Goal: Transaction & Acquisition: Purchase product/service

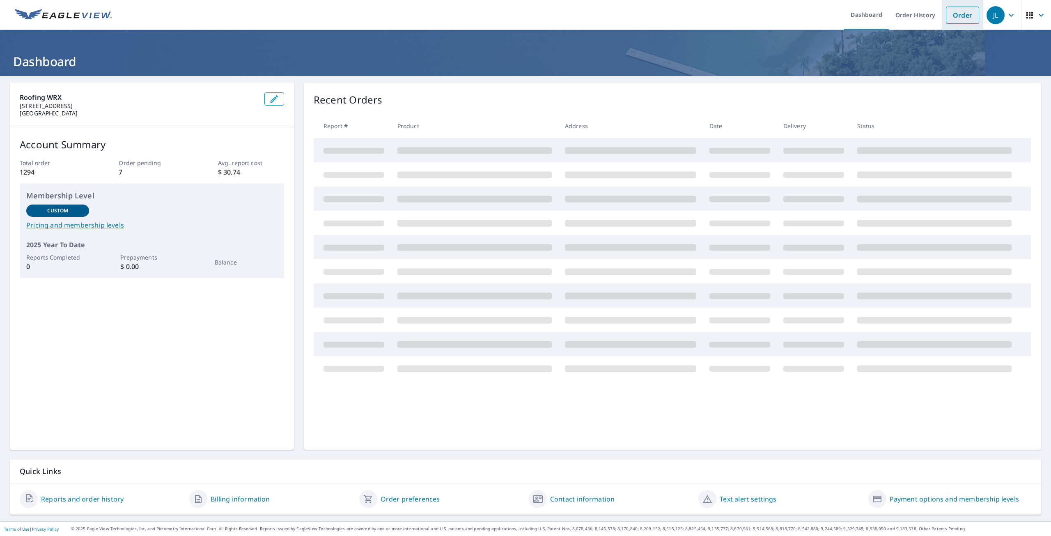
click at [957, 17] on link "Order" at bounding box center [962, 15] width 33 height 17
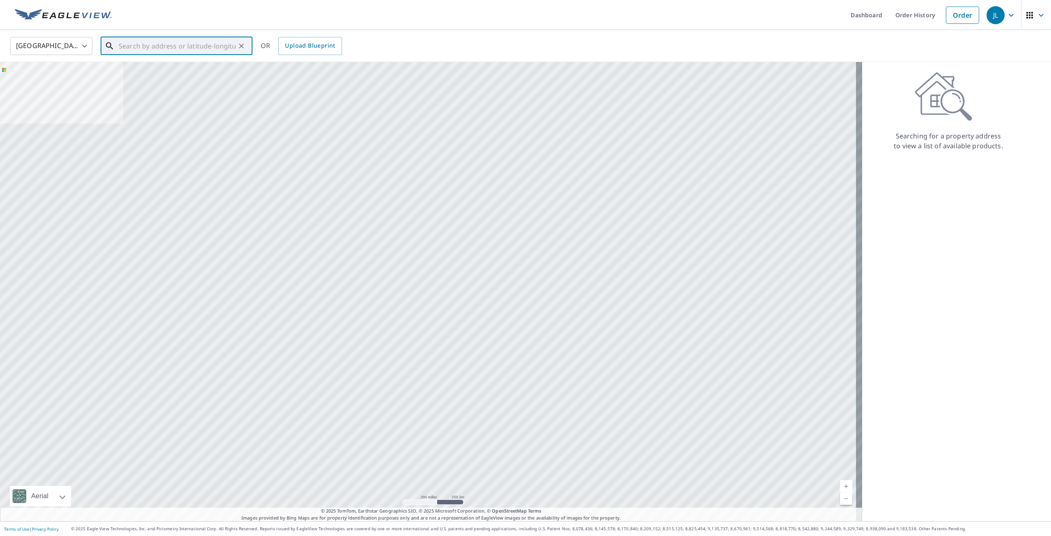
click at [169, 47] on input "text" at bounding box center [177, 45] width 117 height 23
paste input "3808 [PERSON_NAME] View Ct [GEOGRAPHIC_DATA] [GEOGRAPHIC_DATA]"
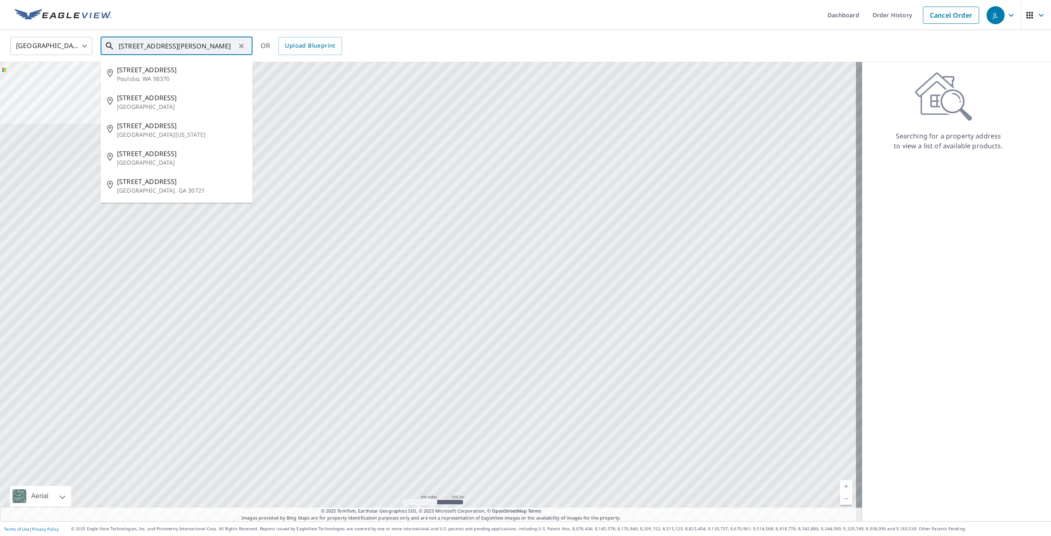
click at [194, 44] on input "[STREET_ADDRESS][PERSON_NAME]" at bounding box center [177, 45] width 117 height 23
click at [125, 47] on input "[STREET_ADDRESS][PERSON_NAME]" at bounding box center [177, 45] width 117 height 23
click at [179, 73] on span "[STREET_ADDRESS]" at bounding box center [181, 70] width 129 height 10
type input "[STREET_ADDRESS]"
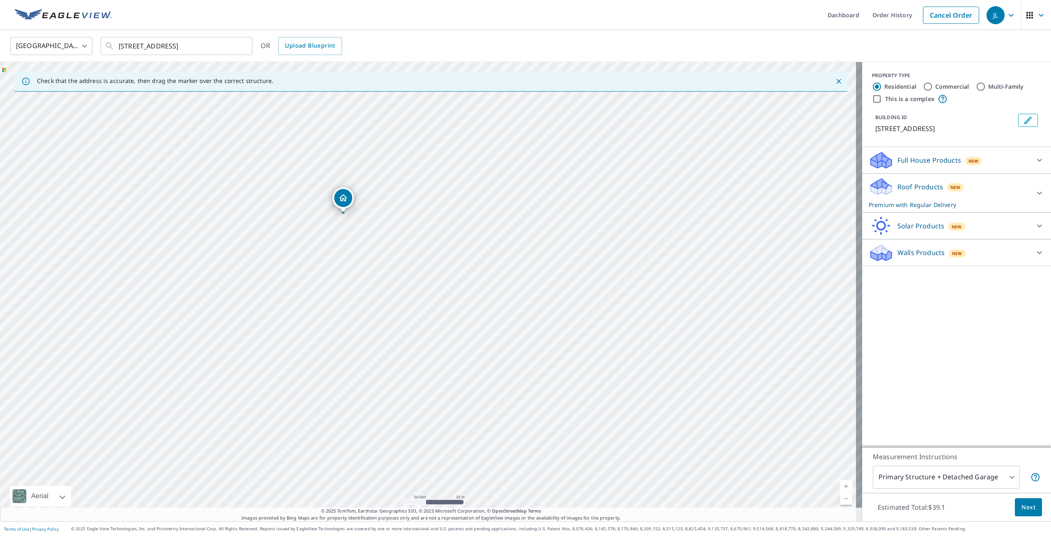
drag, startPoint x: 367, startPoint y: 259, endPoint x: 207, endPoint y: 67, distance: 249.8
click at [207, 67] on div "[STREET_ADDRESS]" at bounding box center [431, 291] width 862 height 459
drag, startPoint x: 323, startPoint y: 219, endPoint x: 290, endPoint y: 190, distance: 43.4
click at [290, 190] on div "[STREET_ADDRESS]" at bounding box center [431, 291] width 862 height 459
drag, startPoint x: 277, startPoint y: 147, endPoint x: 433, endPoint y: 435, distance: 327.7
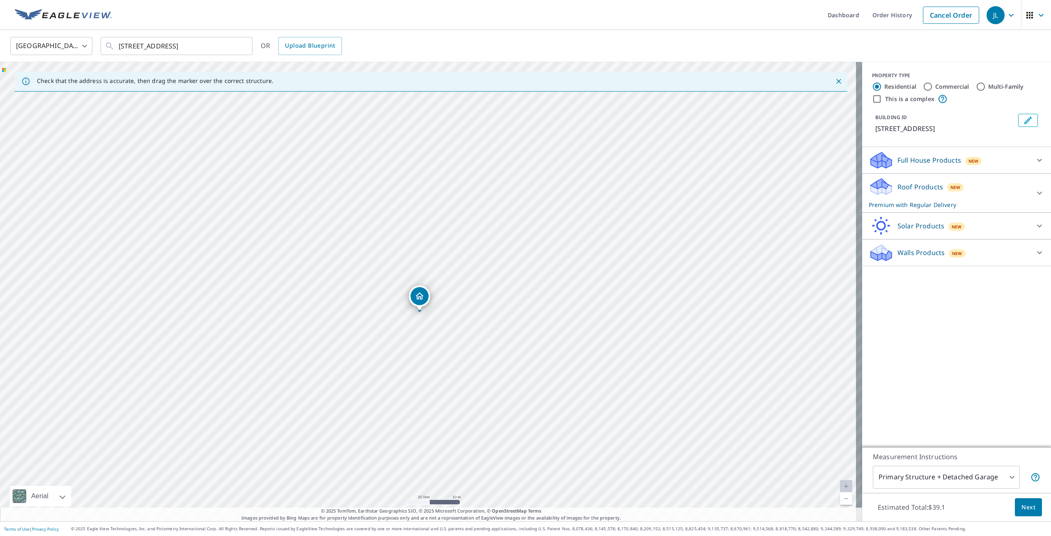
drag, startPoint x: 440, startPoint y: 286, endPoint x: 432, endPoint y: 272, distance: 16.2
click at [432, 272] on div "[STREET_ADDRESS]" at bounding box center [431, 291] width 862 height 459
click at [915, 186] on p "Roof Products" at bounding box center [920, 187] width 46 height 10
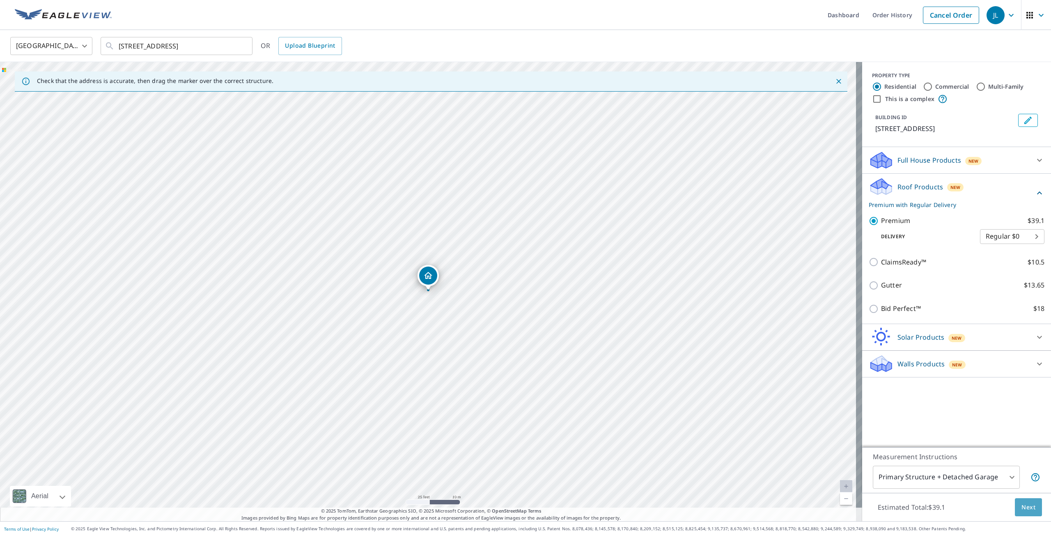
click at [1021, 507] on span "Next" at bounding box center [1028, 507] width 14 height 10
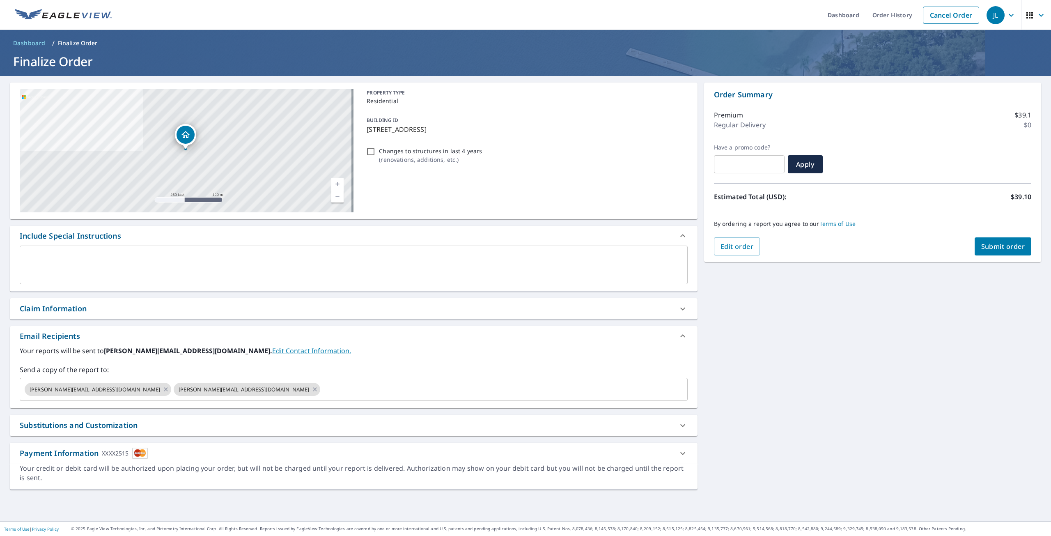
click at [94, 310] on div "Claim Information" at bounding box center [346, 308] width 653 height 11
checkbox input "true"
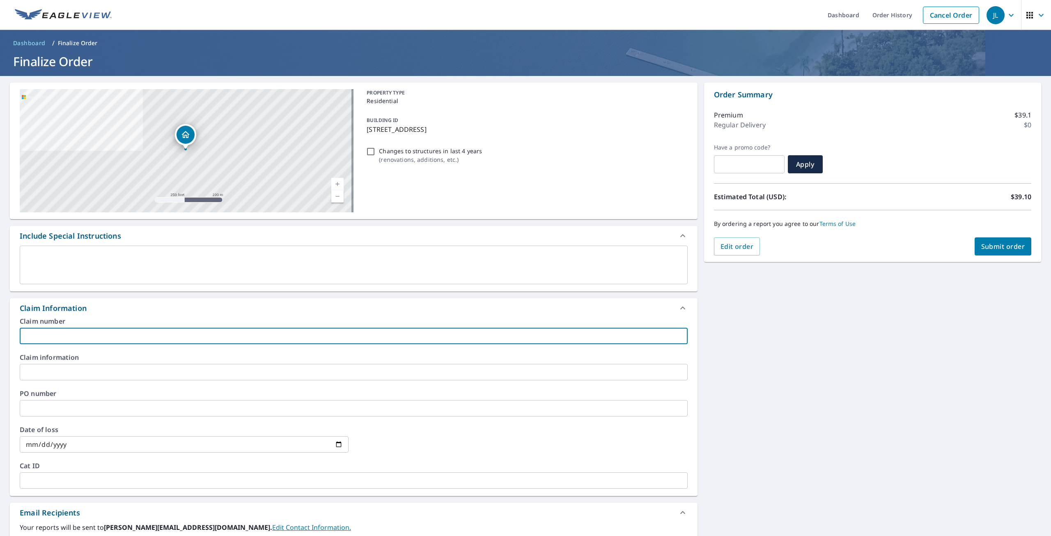
click at [66, 335] on input "text" at bounding box center [354, 336] width 668 height 16
paste input "88748_01"
type input "88748_01"
checkbox input "true"
type input "88748_01"
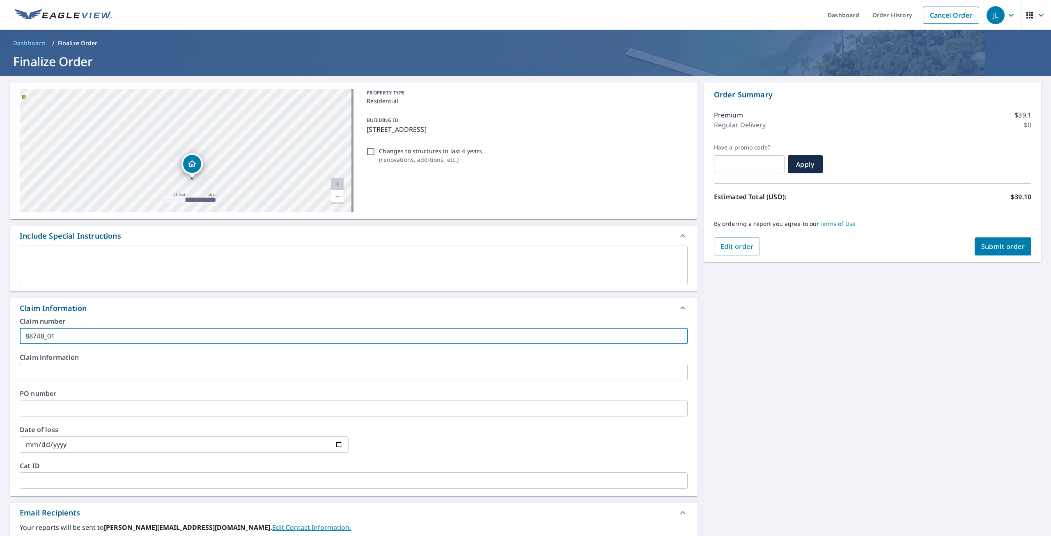
drag, startPoint x: 194, startPoint y: 134, endPoint x: 210, endPoint y: 252, distance: 118.5
click at [210, 252] on div "[STREET_ADDRESS] Aerial Road A standard road map Aerial A detailed look from ab…" at bounding box center [354, 374] width 688 height 583
drag, startPoint x: 259, startPoint y: 186, endPoint x: 264, endPoint y: 195, distance: 10.5
click at [259, 186] on div "[STREET_ADDRESS]" at bounding box center [187, 150] width 334 height 123
drag, startPoint x: 272, startPoint y: 103, endPoint x: 243, endPoint y: 131, distance: 40.7
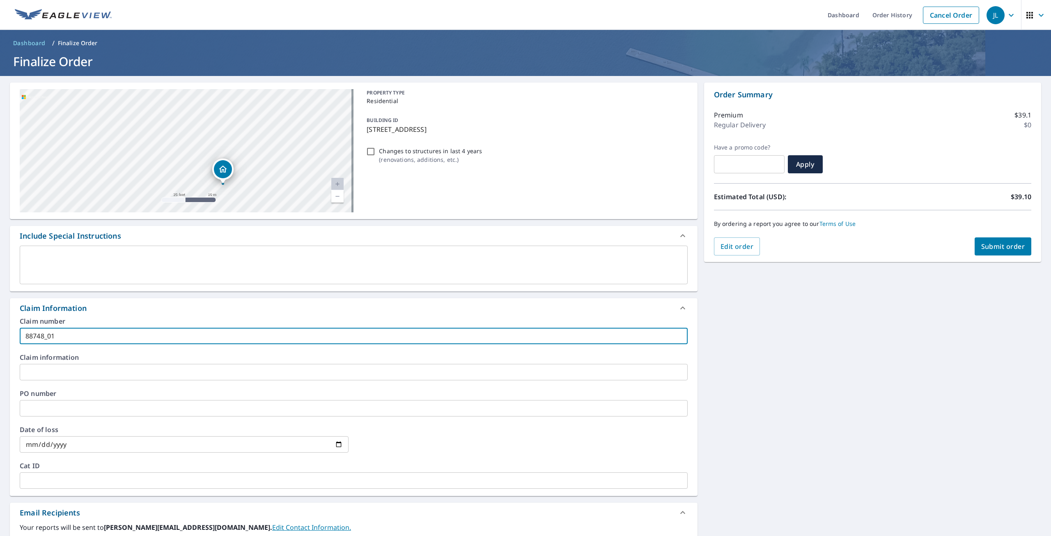
click at [243, 131] on div "[STREET_ADDRESS]" at bounding box center [187, 150] width 334 height 123
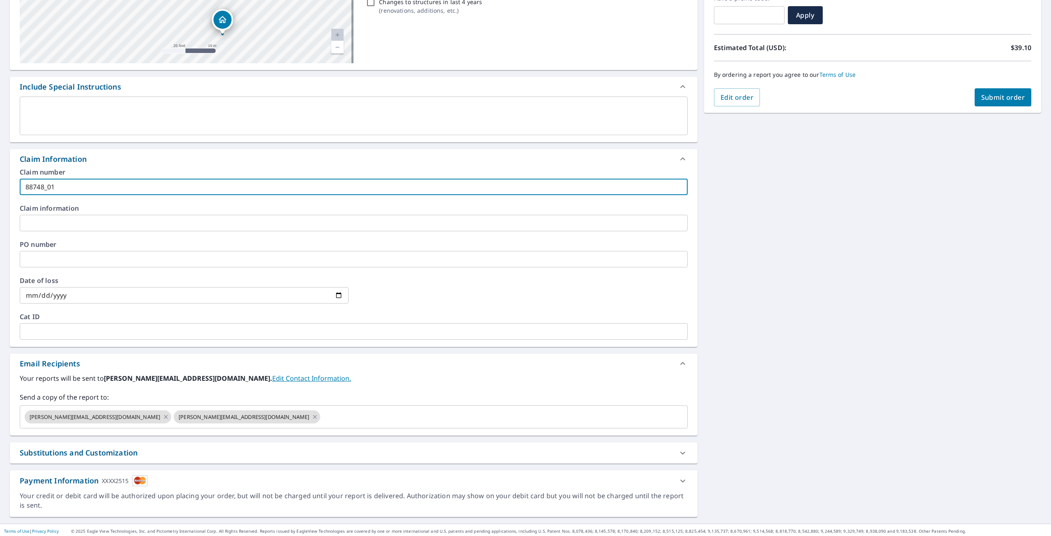
scroll to position [151, 0]
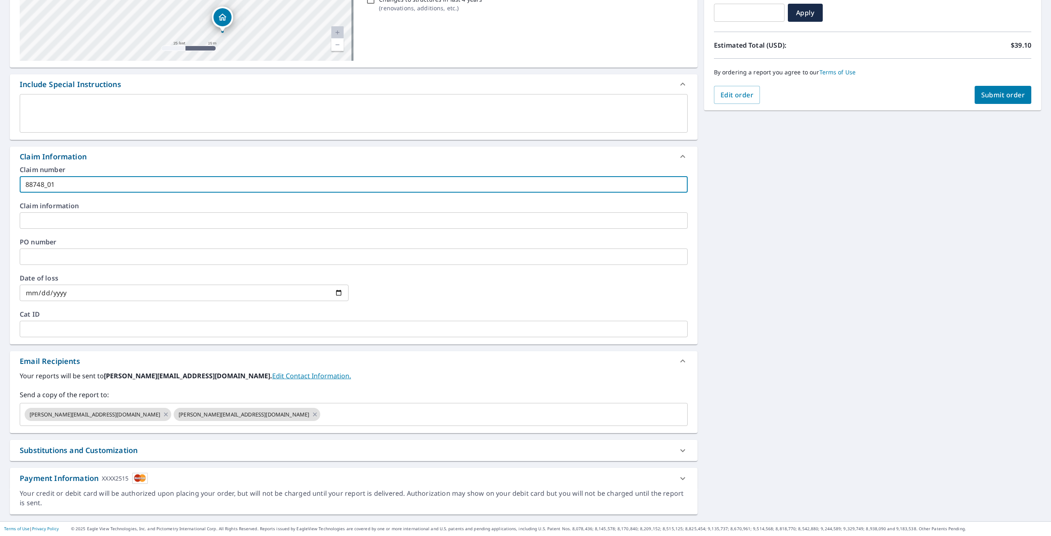
click at [987, 95] on span "Submit order" at bounding box center [1003, 94] width 44 height 9
checkbox input "true"
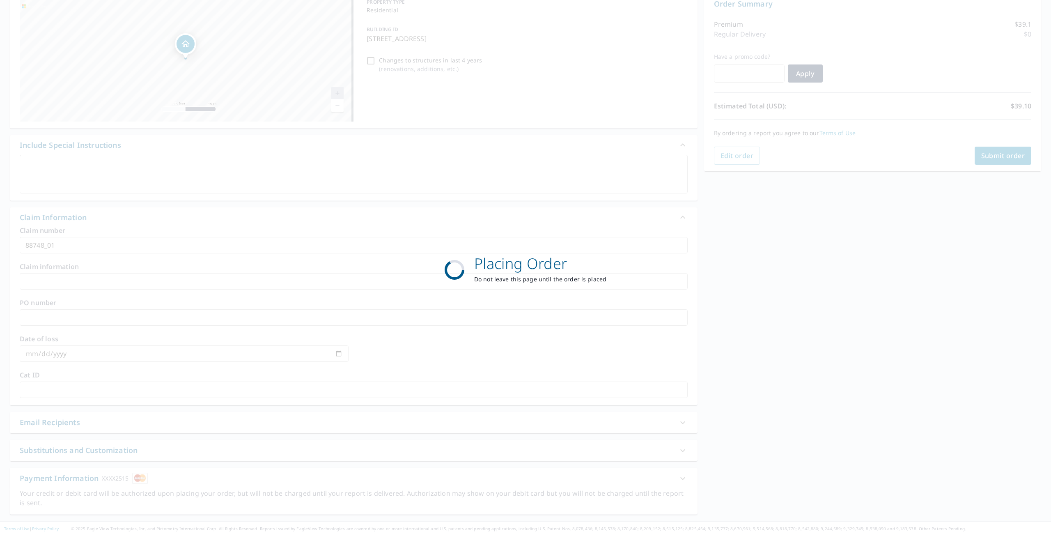
scroll to position [91, 0]
